Goal: Information Seeking & Learning: Find specific page/section

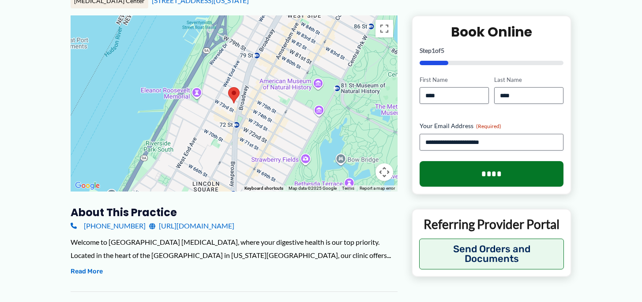
scroll to position [118, 0]
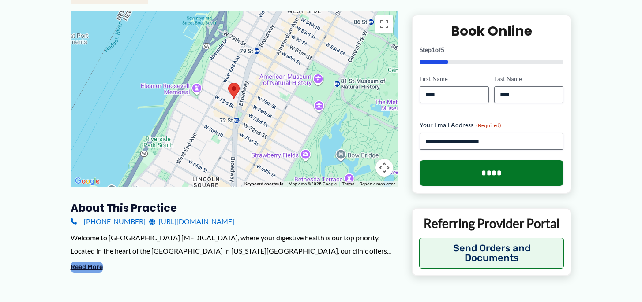
click at [90, 272] on button "Read More" at bounding box center [87, 267] width 32 height 11
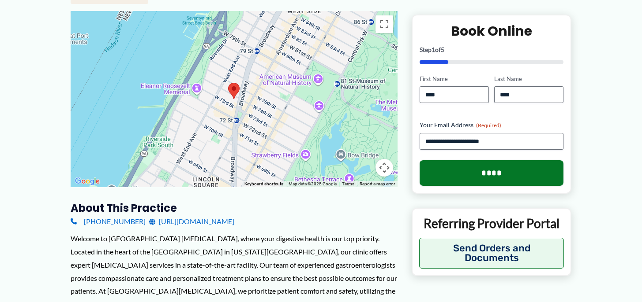
click at [114, 271] on div "Welcome to [GEOGRAPHIC_DATA] [MEDICAL_DATA], where your digestive health is our…" at bounding box center [234, 297] width 327 height 131
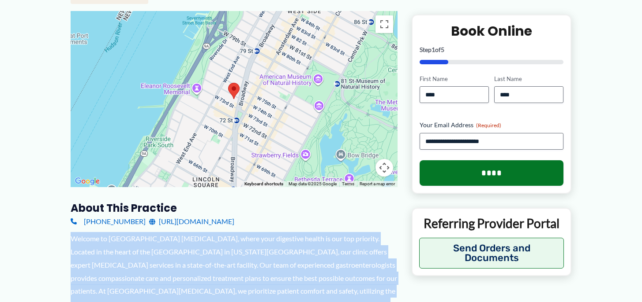
click at [114, 271] on div "Welcome to [GEOGRAPHIC_DATA] [MEDICAL_DATA], where your digestive health is our…" at bounding box center [234, 297] width 327 height 131
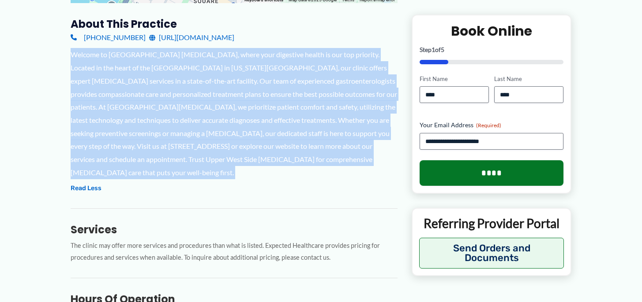
scroll to position [311, 0]
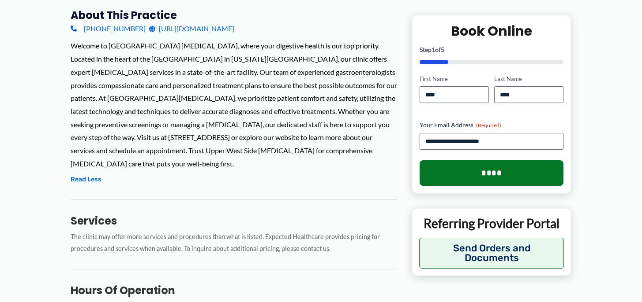
click at [132, 214] on h3 "Services" at bounding box center [234, 221] width 327 height 14
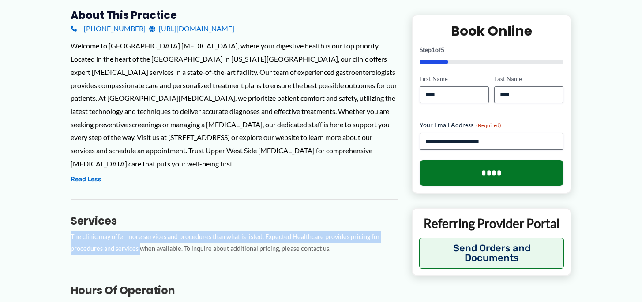
drag, startPoint x: 132, startPoint y: 213, endPoint x: 136, endPoint y: 235, distance: 21.5
click at [136, 235] on div "Services The clinic may offer more services and procedures than what is listed.…" at bounding box center [234, 228] width 327 height 56
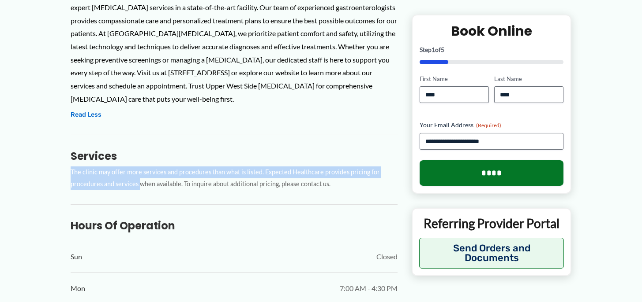
scroll to position [465, 0]
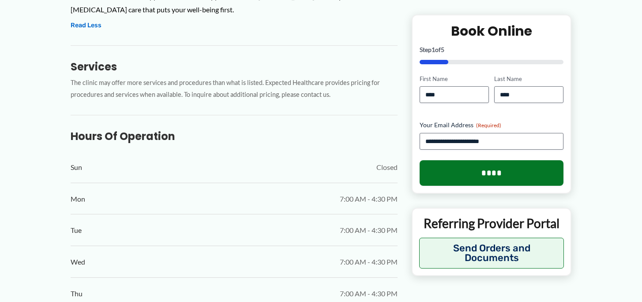
click at [149, 184] on div "Mon 7:00 AM - 4:30 PM" at bounding box center [234, 199] width 327 height 31
drag, startPoint x: 149, startPoint y: 182, endPoint x: 350, endPoint y: 191, distance: 201.3
click at [351, 190] on div "Mon 7:00 AM - 4:30 PM" at bounding box center [234, 199] width 327 height 31
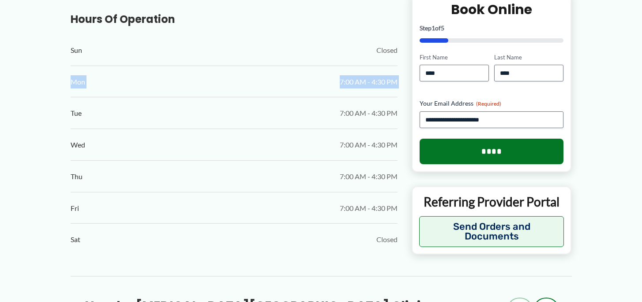
scroll to position [590, 0]
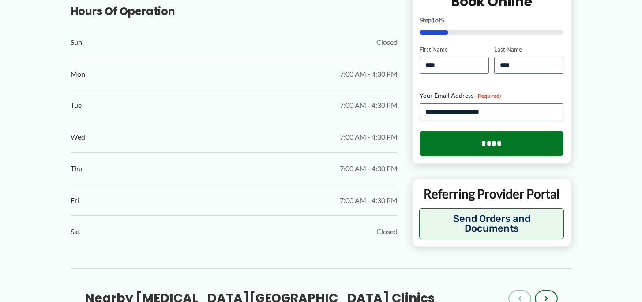
click at [350, 194] on span "7:00 AM - 4:30 PM" at bounding box center [369, 200] width 58 height 13
drag, startPoint x: 350, startPoint y: 191, endPoint x: 243, endPoint y: 195, distance: 107.7
click at [245, 195] on div "Fri 7:00 AM - 4:30 PM" at bounding box center [234, 200] width 327 height 31
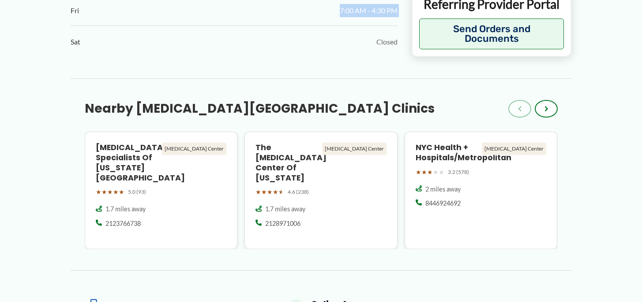
scroll to position [803, 0]
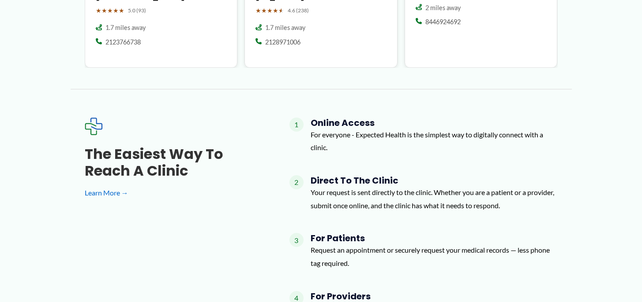
scroll to position [963, 0]
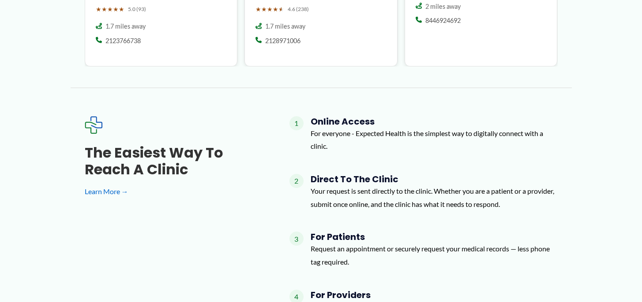
click at [326, 127] on p "For everyone - Expected Health is the simplest way to digitally connect with a …" at bounding box center [433, 140] width 247 height 26
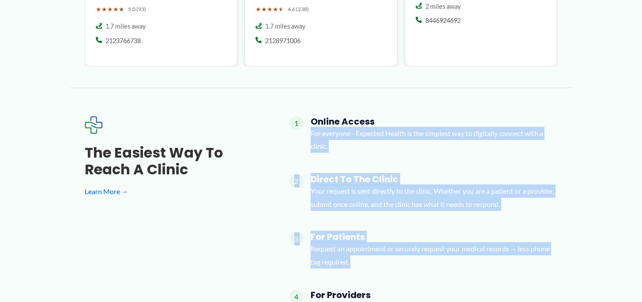
drag, startPoint x: 326, startPoint y: 105, endPoint x: 325, endPoint y: 213, distance: 108.9
click at [326, 211] on div "1 Online Access For everyone - Expected Health is the simplest way to digitally…" at bounding box center [423, 254] width 268 height 276
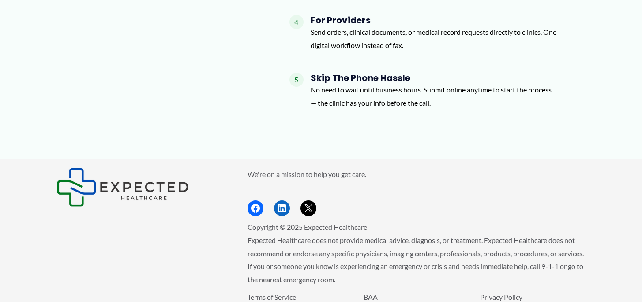
scroll to position [1248, 0]
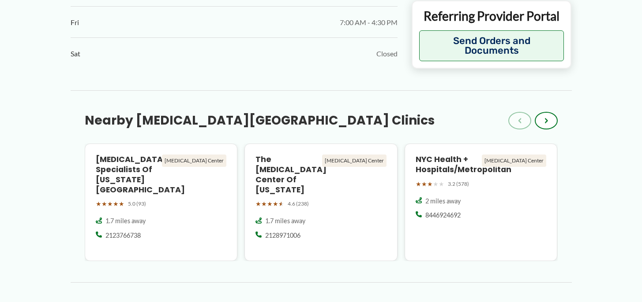
scroll to position [758, 0]
